Goal: Register for event/course

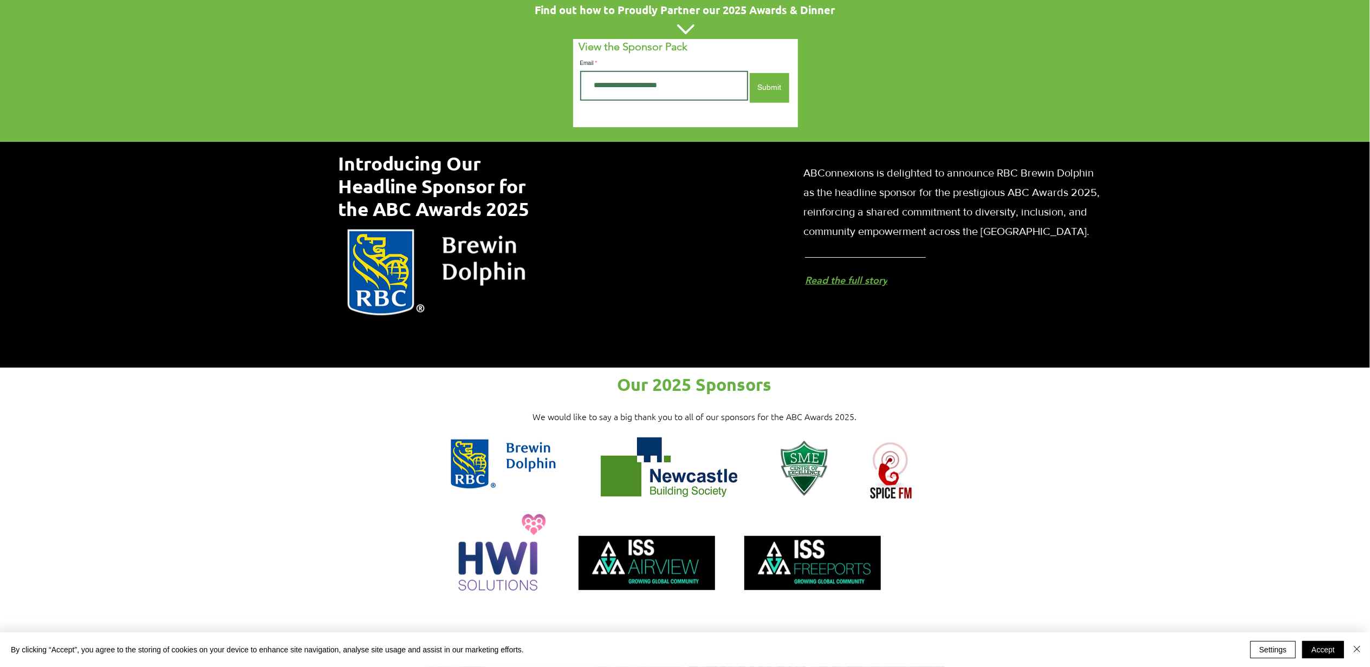
scroll to position [722, 0]
click at [1050, 447] on div at bounding box center [685, 499] width 1370 height 264
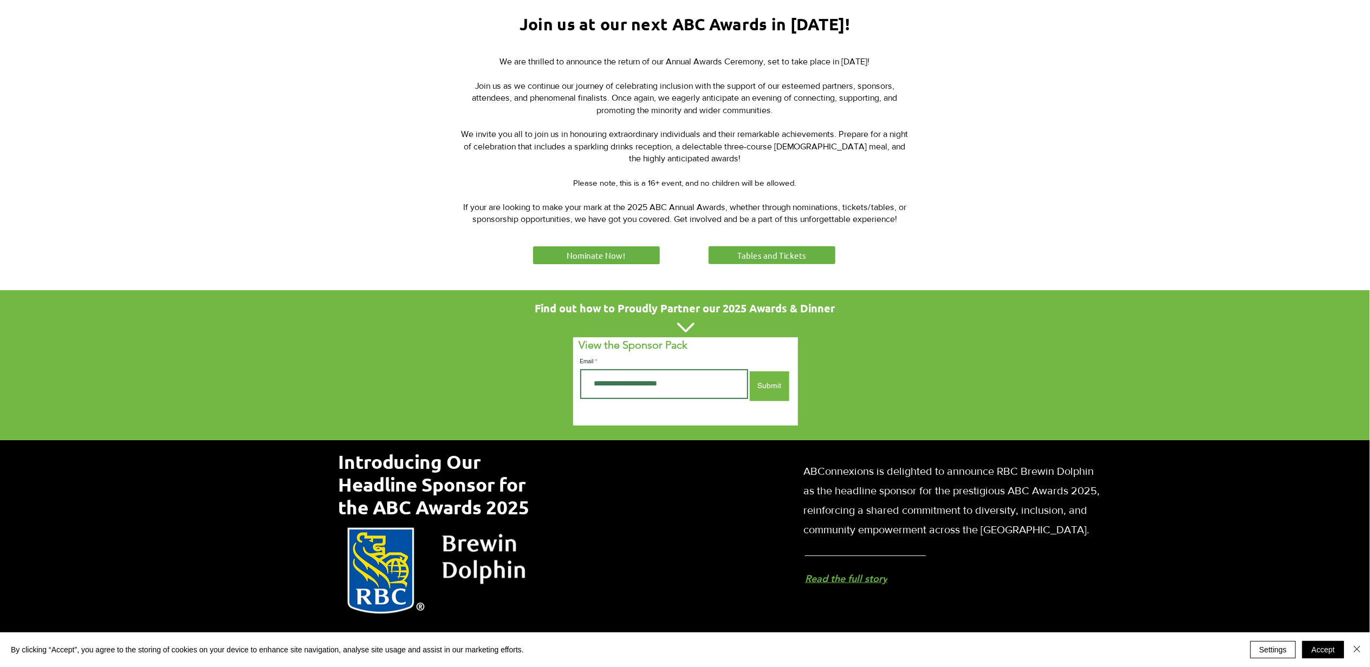
scroll to position [217, 0]
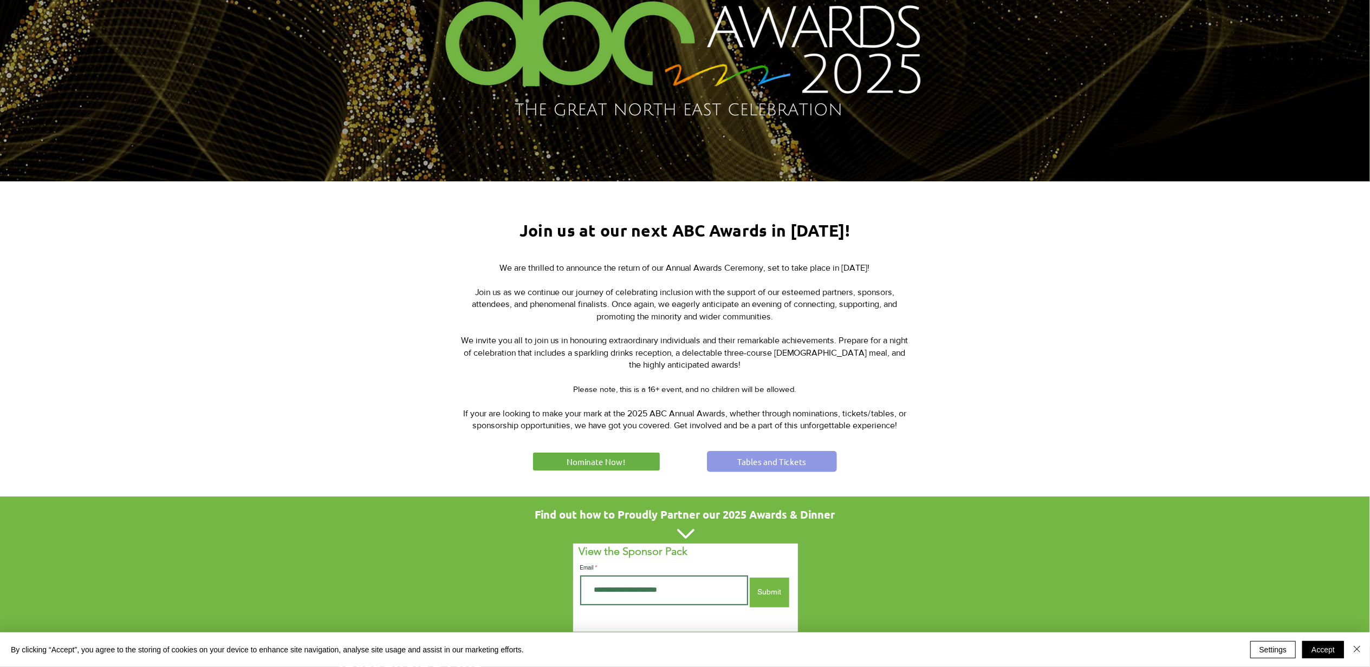
click at [767, 452] on link "Tables and Tickets" at bounding box center [772, 461] width 130 height 21
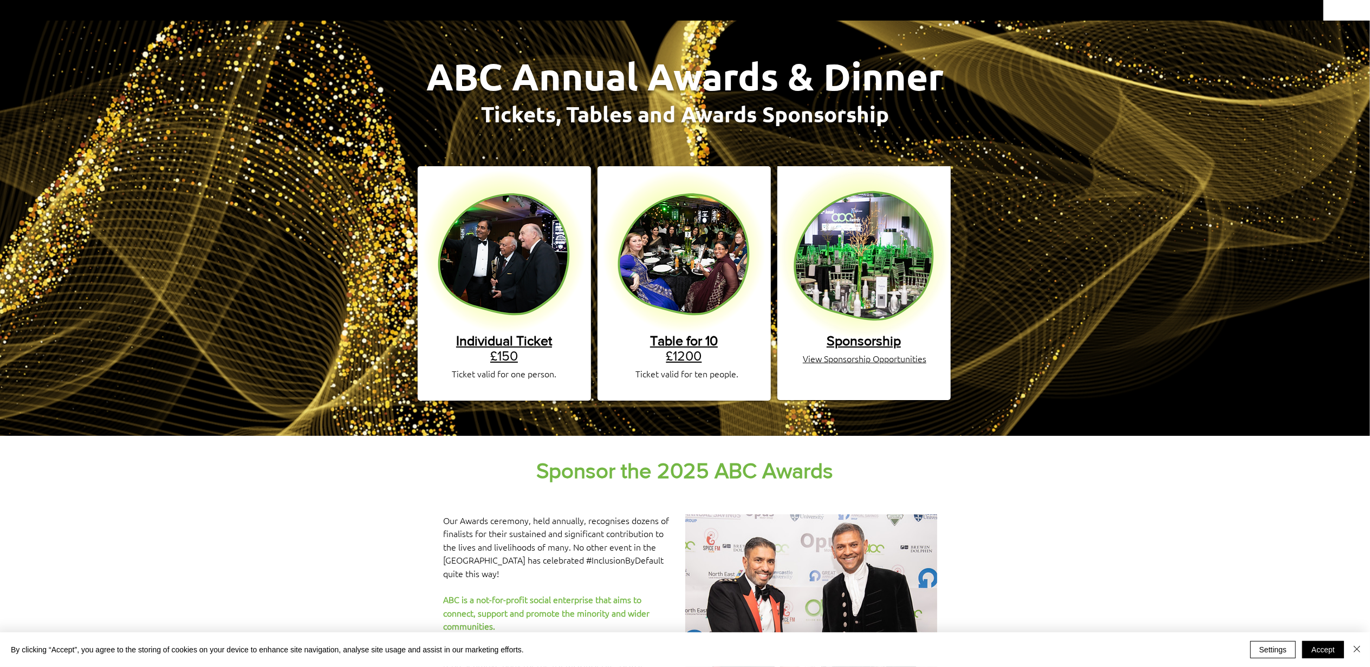
scroll to position [67, 0]
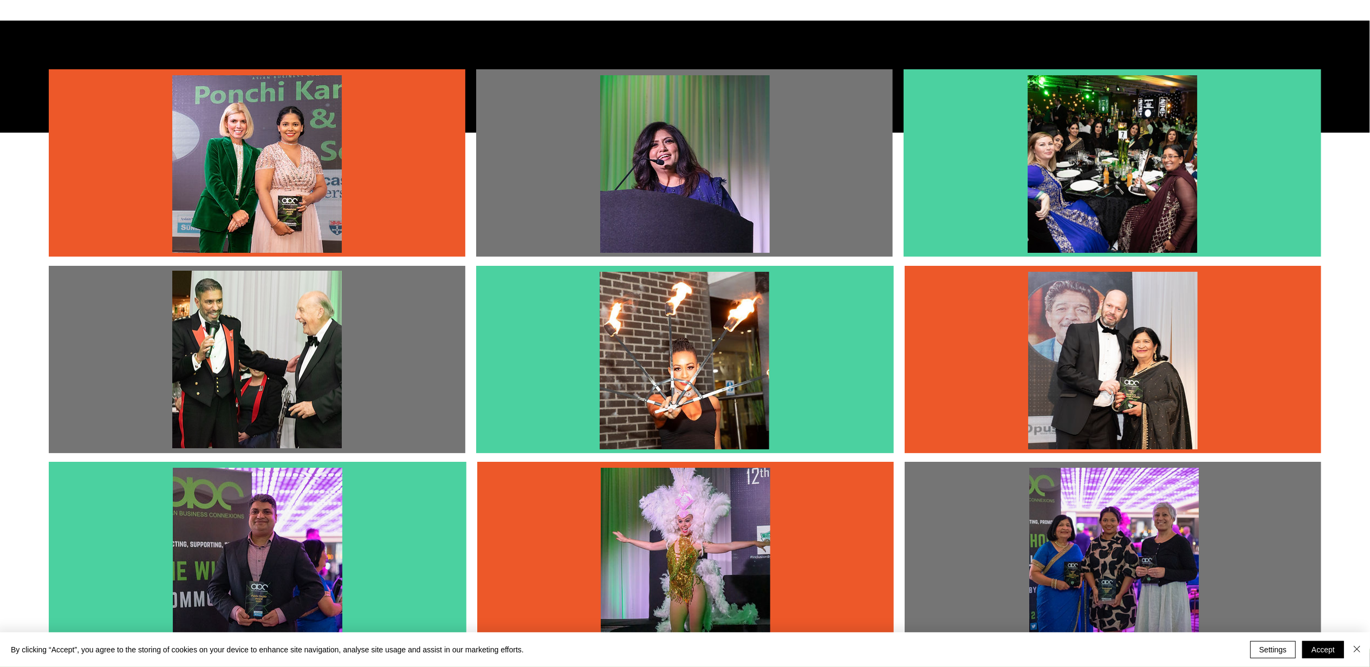
scroll to position [2599, 0]
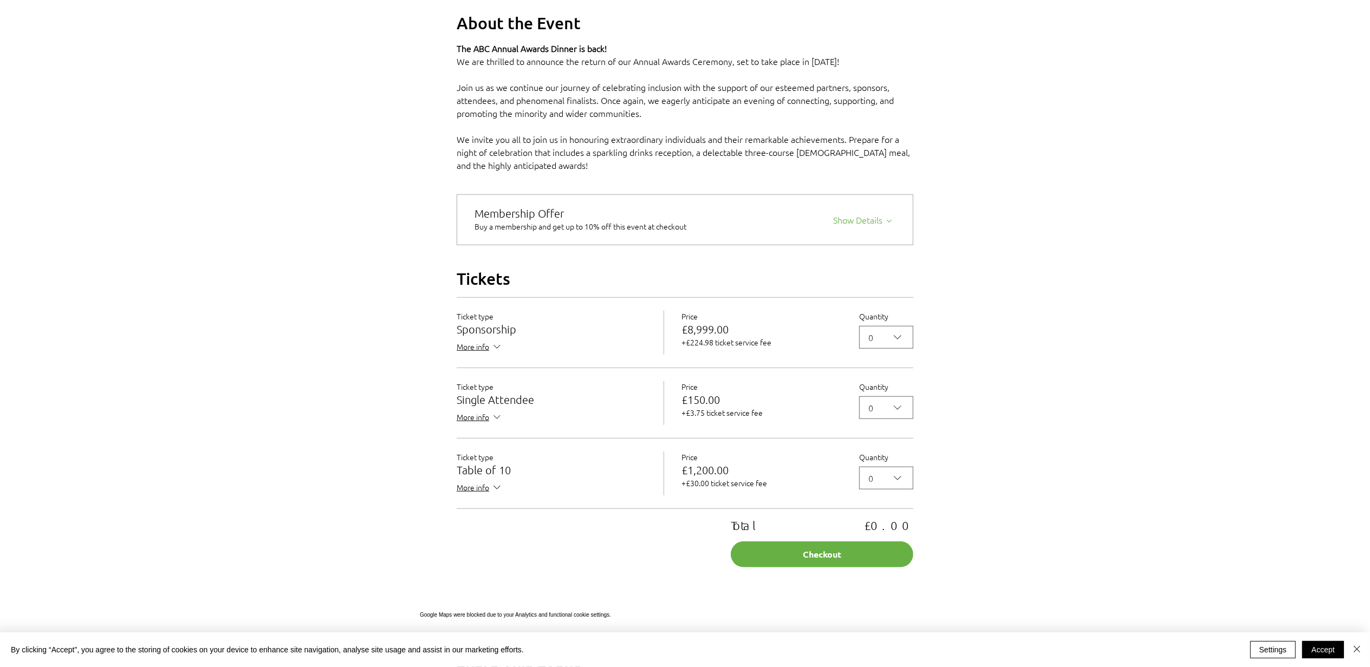
scroll to position [722, 0]
